Goal: Task Accomplishment & Management: Use online tool/utility

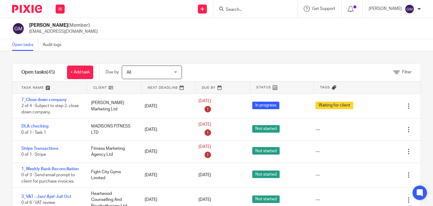
scroll to position [1, 0]
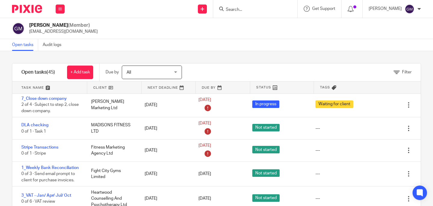
click at [249, 7] on input "Search" at bounding box center [252, 9] width 54 height 5
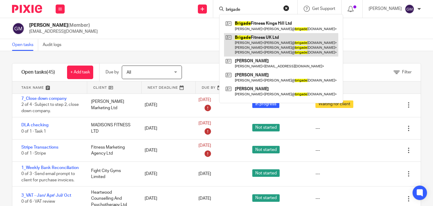
type input "brigade"
click at [272, 38] on link at bounding box center [281, 45] width 114 height 24
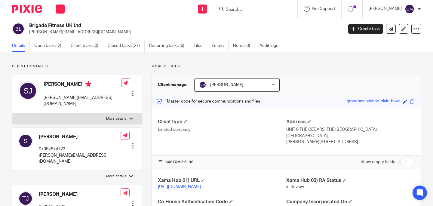
scroll to position [1, 0]
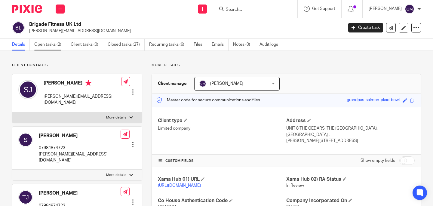
click at [54, 49] on link "Open tasks (2)" at bounding box center [50, 45] width 32 height 12
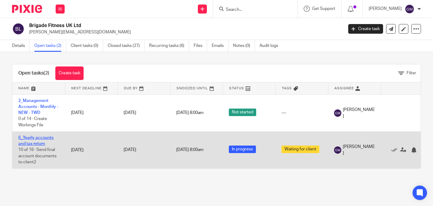
click at [44, 139] on link "6_Yearly accounts and tax return" at bounding box center [35, 141] width 35 height 10
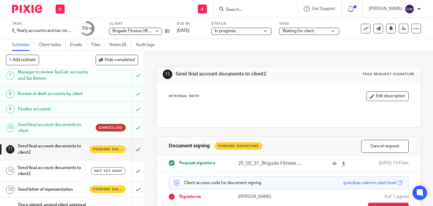
scroll to position [153, 0]
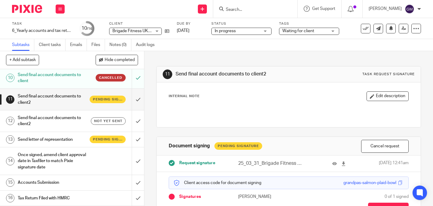
click at [61, 125] on h1 "Send final account documents to client2" at bounding box center [54, 120] width 72 height 15
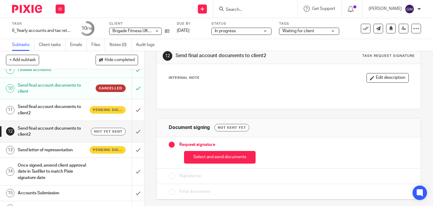
scroll to position [153, 0]
